Goal: Task Accomplishment & Management: Manage account settings

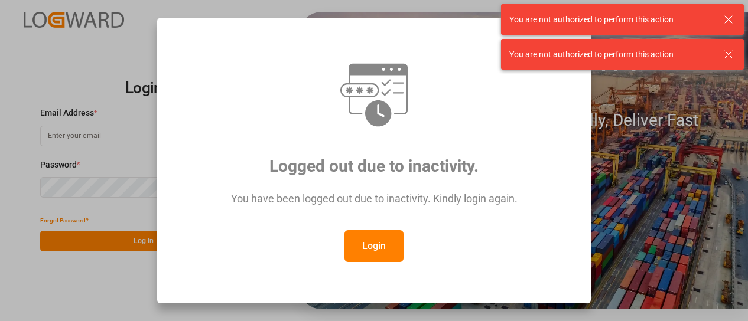
click at [359, 242] on button "Login" at bounding box center [373, 246] width 59 height 32
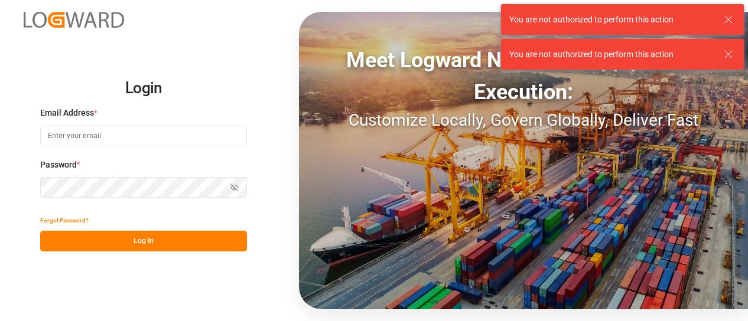
click at [145, 140] on input at bounding box center [143, 136] width 207 height 21
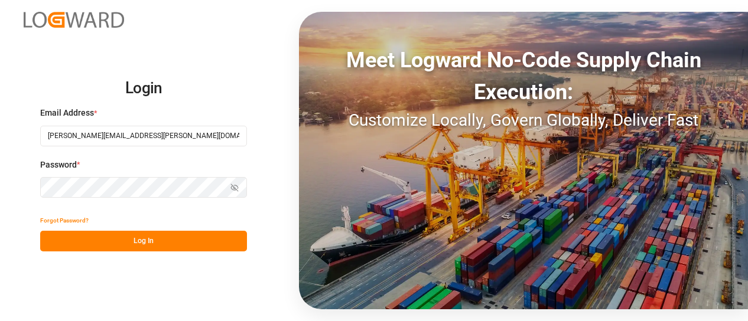
type input "[PERSON_NAME][EMAIL_ADDRESS][PERSON_NAME][DOMAIN_NAME]"
click at [138, 247] on button "Log In" at bounding box center [143, 241] width 207 height 21
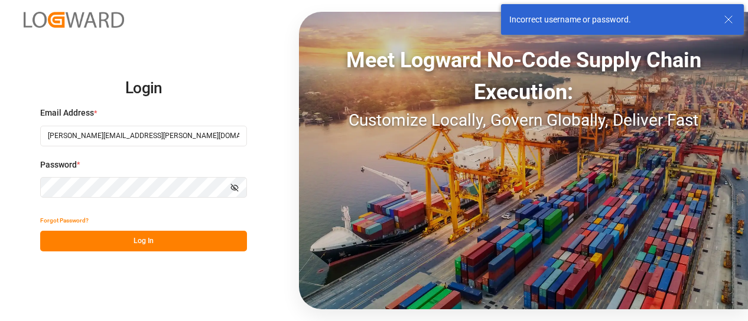
click at [67, 220] on button "Forgot Password?" at bounding box center [64, 220] width 48 height 21
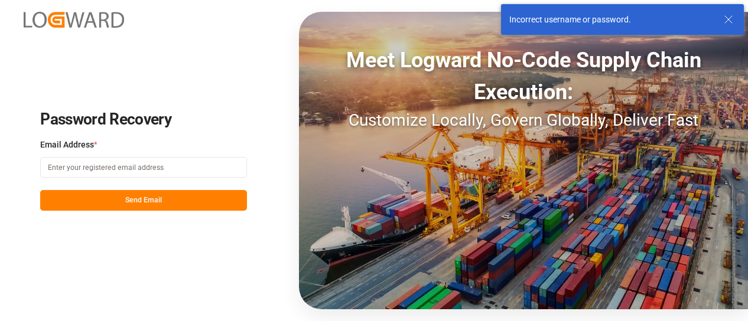
click at [125, 168] on input at bounding box center [143, 167] width 207 height 21
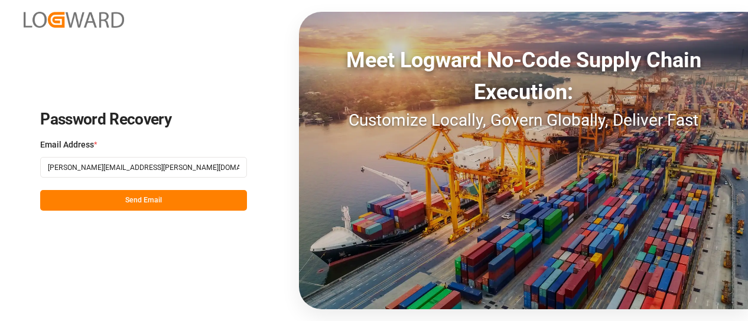
type input "[PERSON_NAME][EMAIL_ADDRESS][PERSON_NAME][DOMAIN_NAME]"
click at [157, 203] on button "Send Email" at bounding box center [143, 200] width 207 height 21
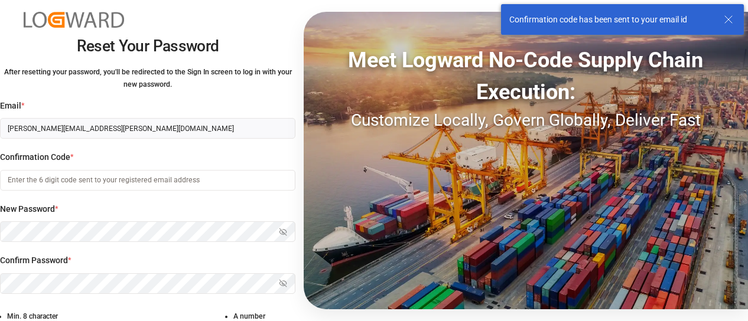
click at [224, 180] on input at bounding box center [147, 180] width 295 height 21
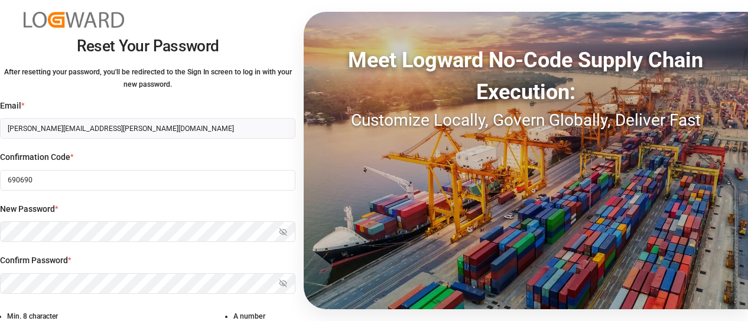
type input "690690"
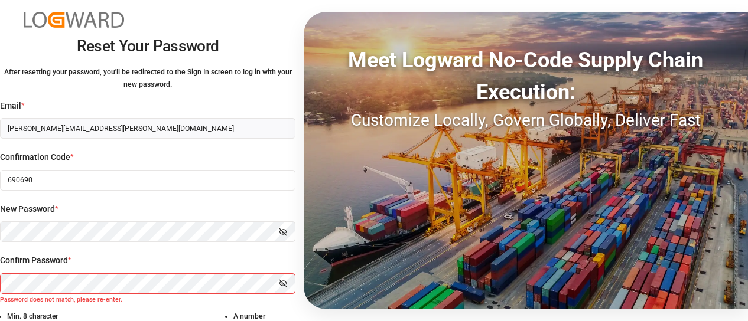
click at [282, 279] on icon "button" at bounding box center [283, 283] width 8 height 8
click at [281, 231] on icon "button" at bounding box center [283, 232] width 8 height 8
click at [284, 232] on circle "button" at bounding box center [283, 232] width 2 height 2
click at [282, 284] on icon "button" at bounding box center [283, 283] width 8 height 8
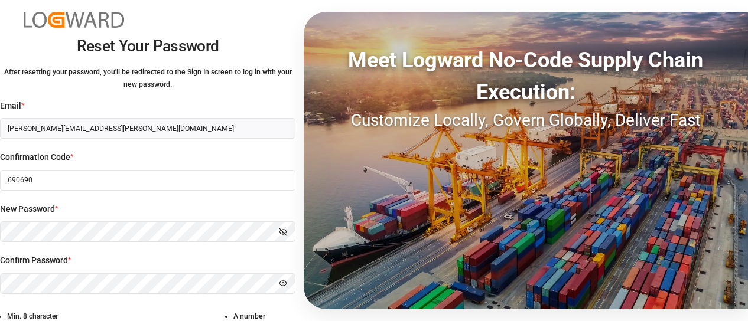
click at [283, 229] on icon "button" at bounding box center [283, 232] width 8 height 8
click at [283, 281] on icon "button" at bounding box center [282, 283] width 7 height 5
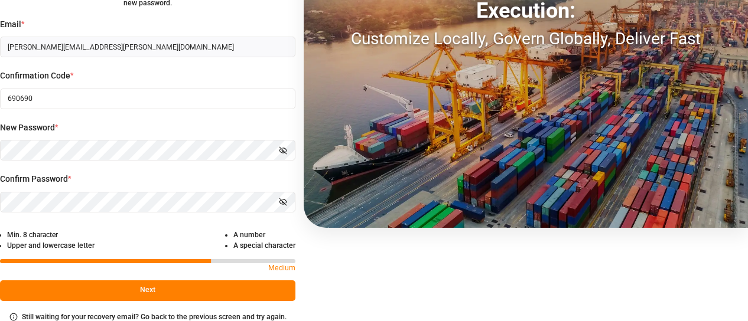
scroll to position [83, 0]
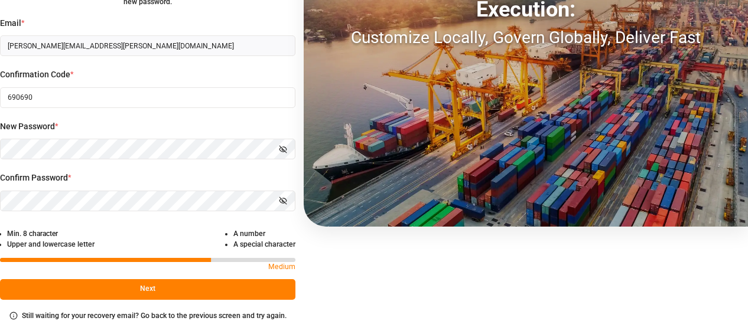
click at [167, 289] on button "Next" at bounding box center [147, 289] width 295 height 21
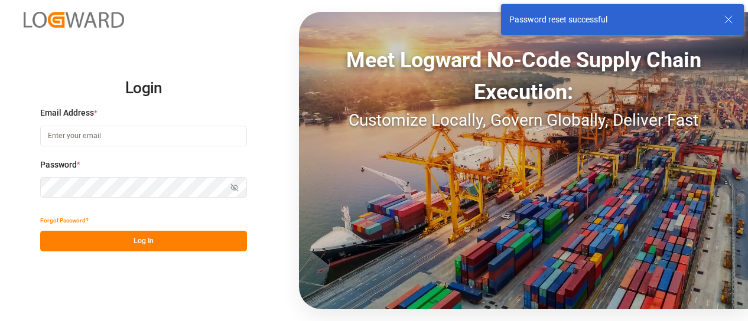
click at [115, 134] on input at bounding box center [143, 136] width 207 height 21
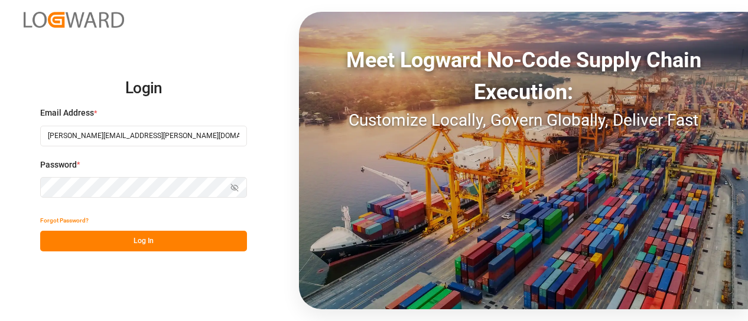
type input "[PERSON_NAME][EMAIL_ADDRESS][PERSON_NAME][DOMAIN_NAME]"
click at [142, 240] on button "Log In" at bounding box center [143, 241] width 207 height 21
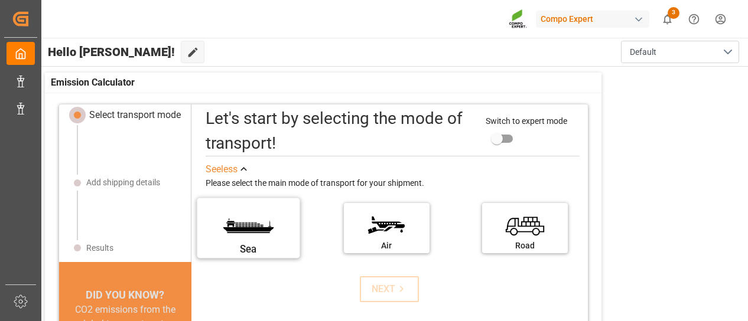
scroll to position [12, 0]
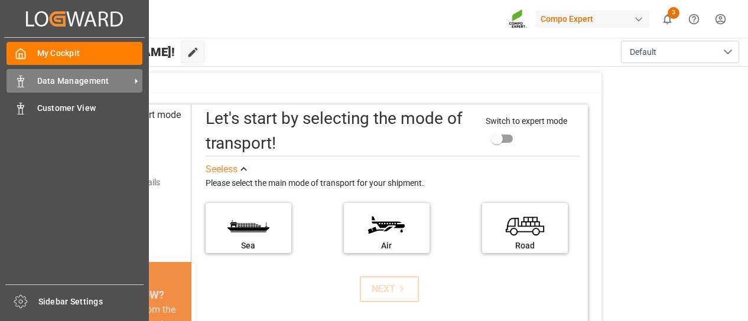
click at [132, 80] on icon at bounding box center [136, 81] width 12 height 12
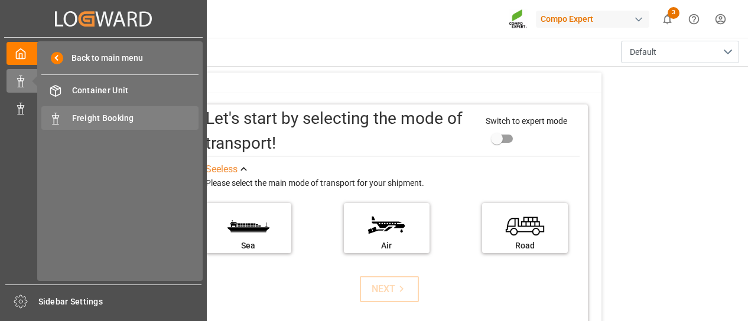
click at [148, 116] on span "Freight Booking" at bounding box center [135, 118] width 127 height 12
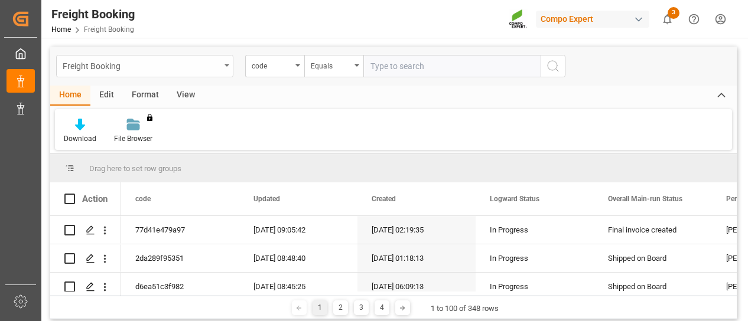
click at [226, 69] on div "Freight Booking" at bounding box center [144, 66] width 177 height 22
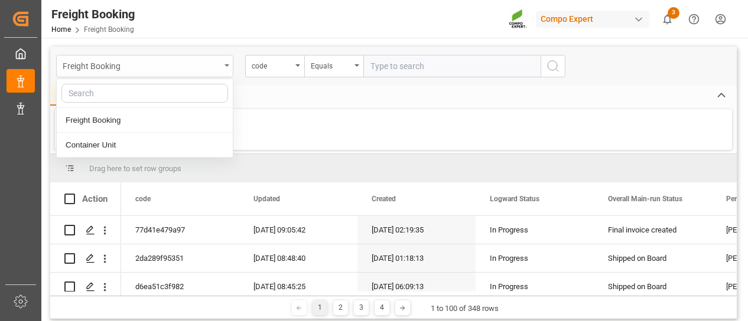
click at [225, 67] on div "Freight Booking" at bounding box center [144, 66] width 177 height 22
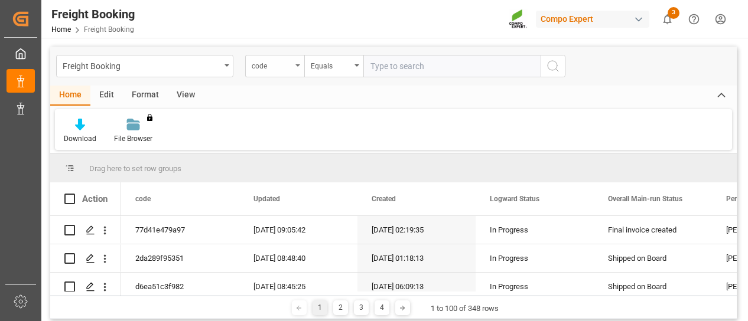
click at [297, 64] on icon "open menu" at bounding box center [297, 65] width 5 height 2
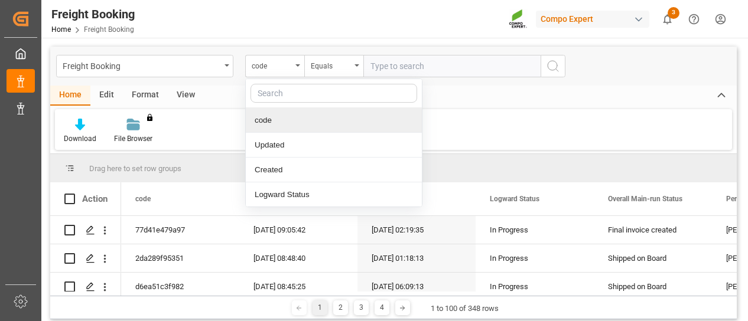
click at [506, 93] on div "Home Edit Format View" at bounding box center [393, 96] width 687 height 20
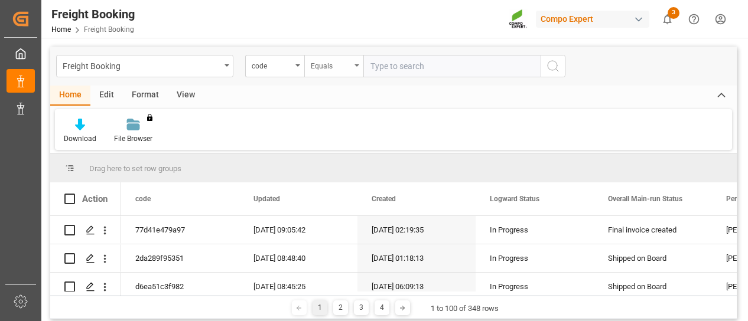
click at [358, 65] on icon "open menu" at bounding box center [357, 65] width 5 height 2
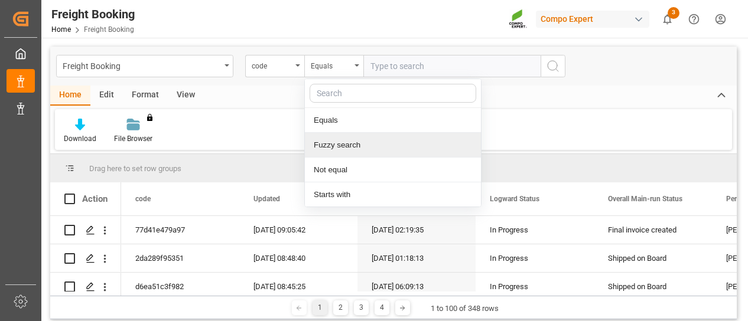
click at [373, 144] on div "Fuzzy search" at bounding box center [393, 145] width 176 height 25
